Goal: Task Accomplishment & Management: Manage account settings

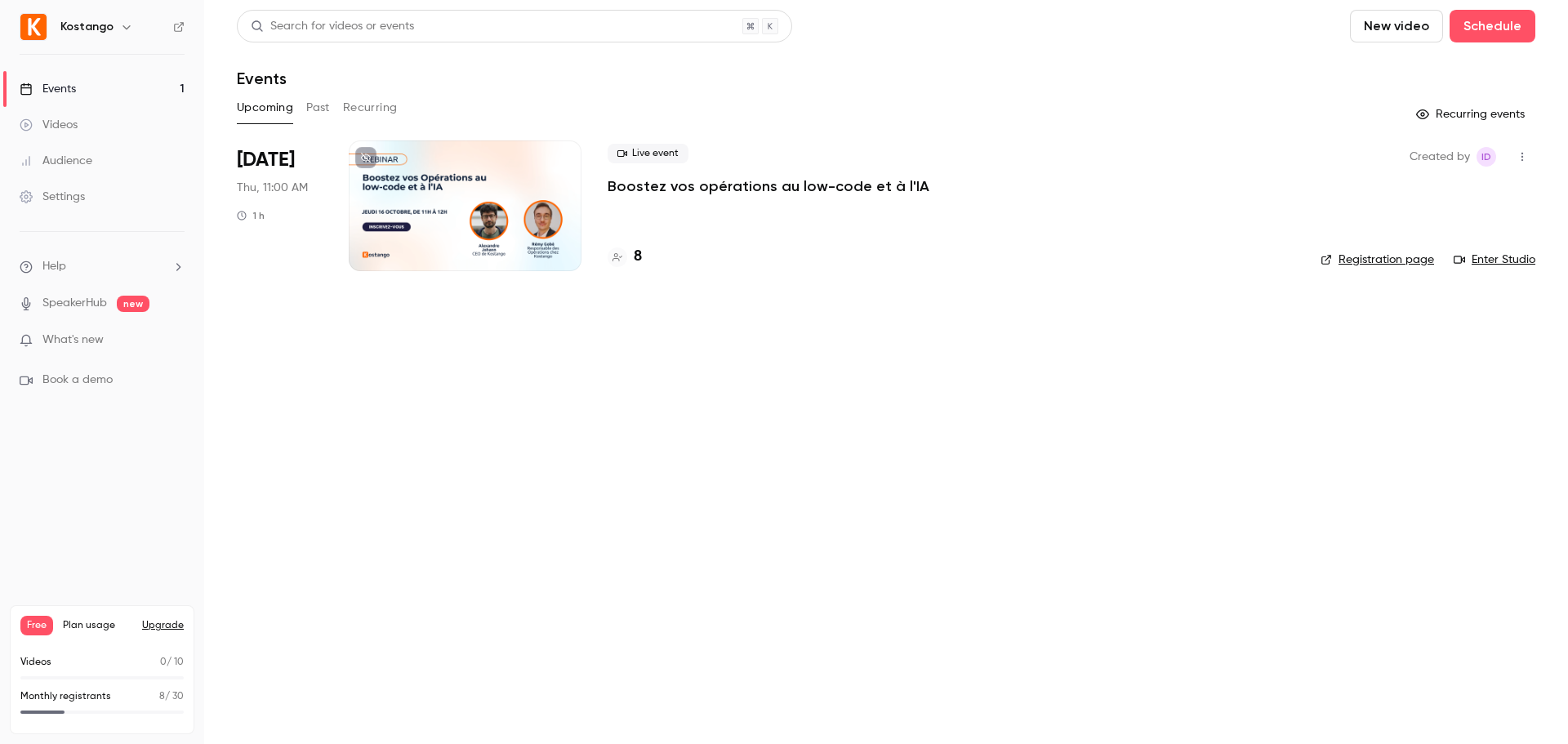
click at [692, 186] on p "Boostez vos opérations au low-code et à l'IA" at bounding box center [768, 186] width 322 height 20
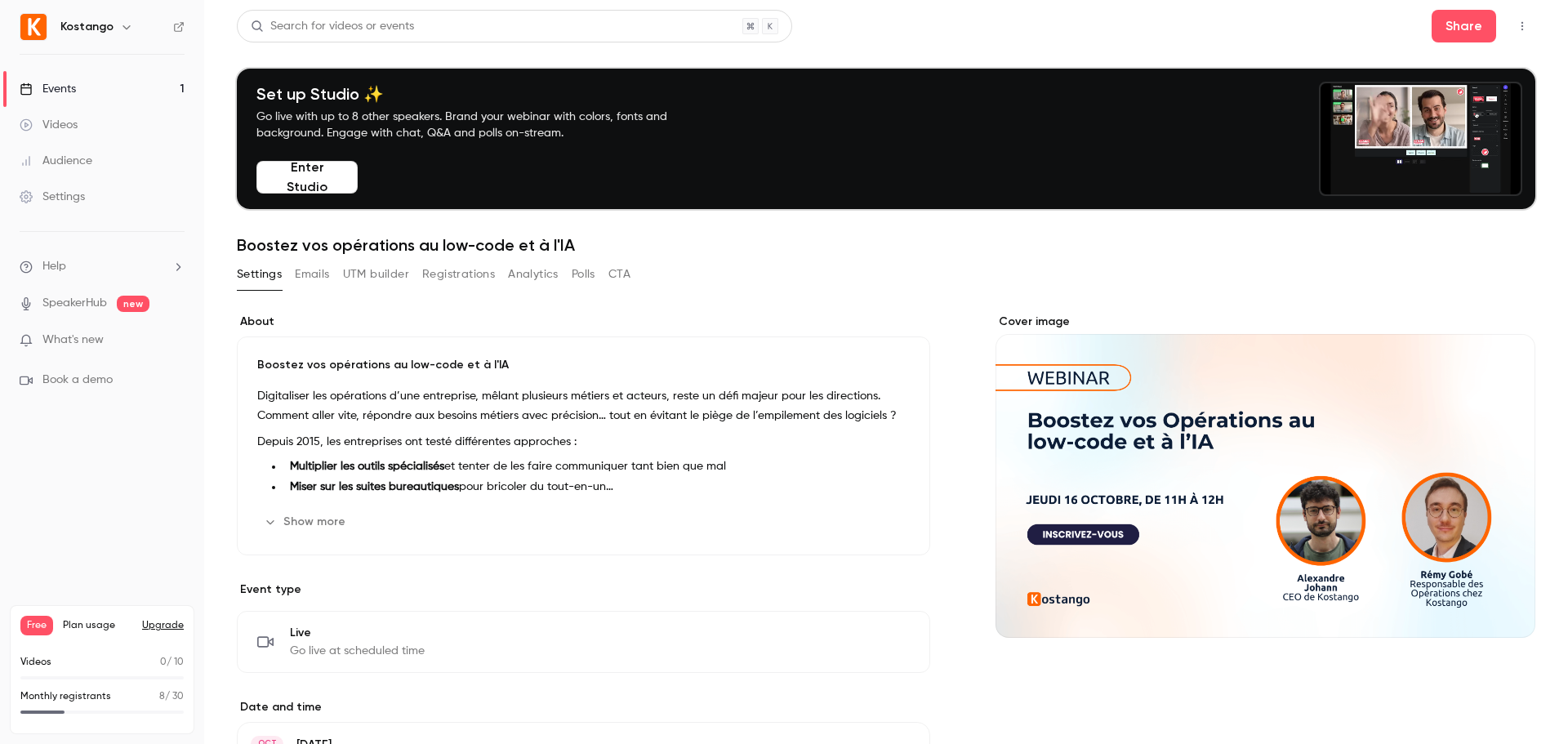
click at [374, 272] on button "UTM builder" at bounding box center [376, 274] width 66 height 26
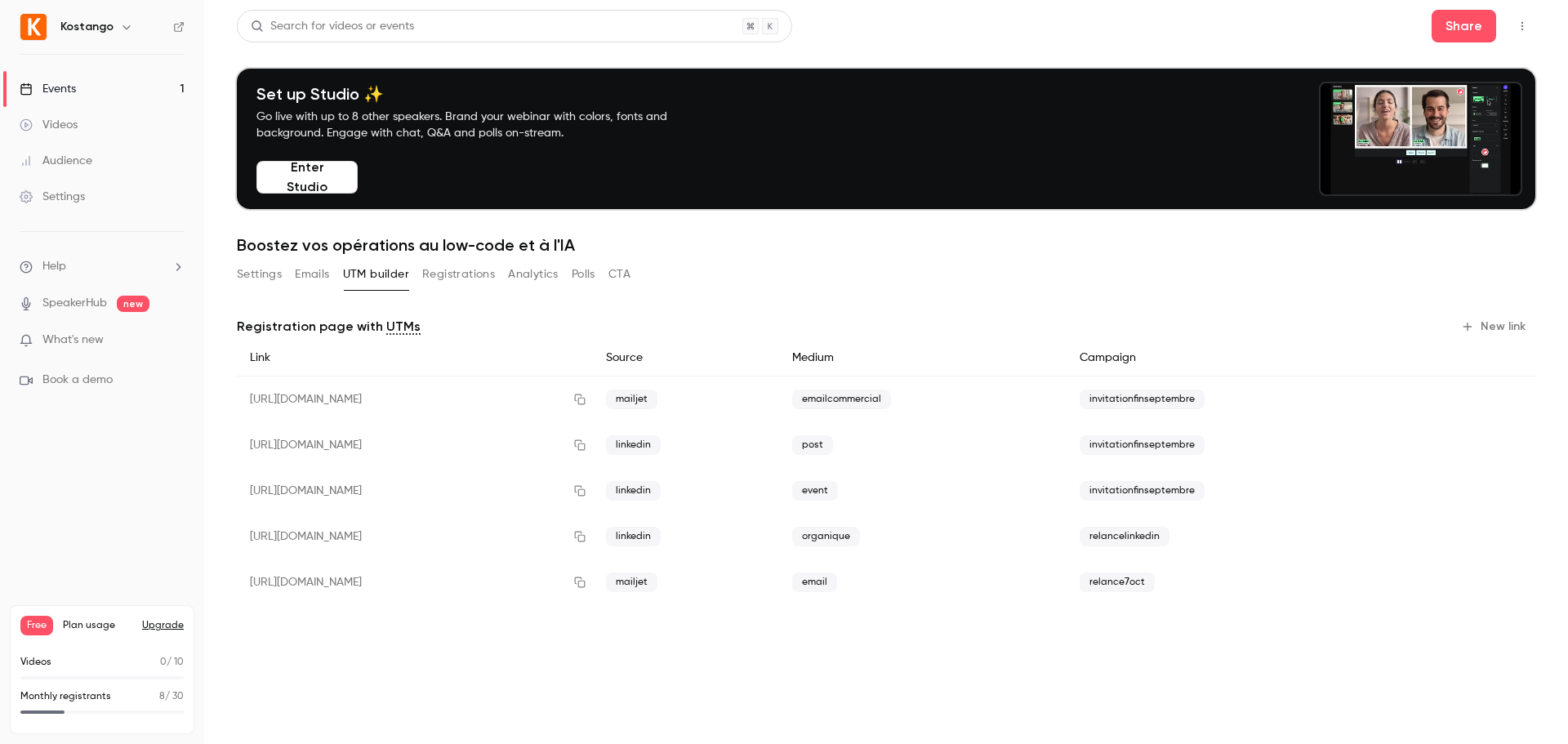
click at [451, 274] on button "Registrations" at bounding box center [459, 274] width 73 height 26
